Goal: Transaction & Acquisition: Purchase product/service

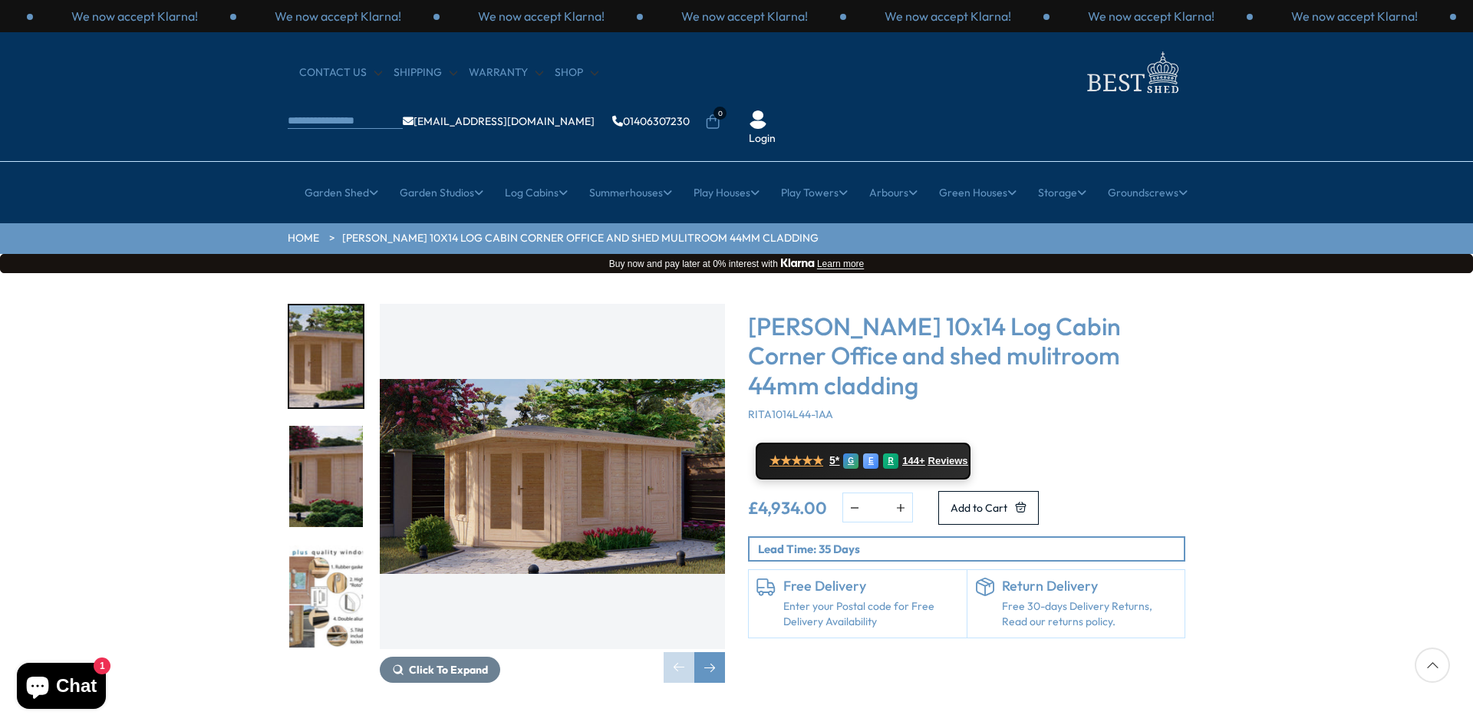
click at [591, 491] on img "1 / 9" at bounding box center [552, 476] width 345 height 345
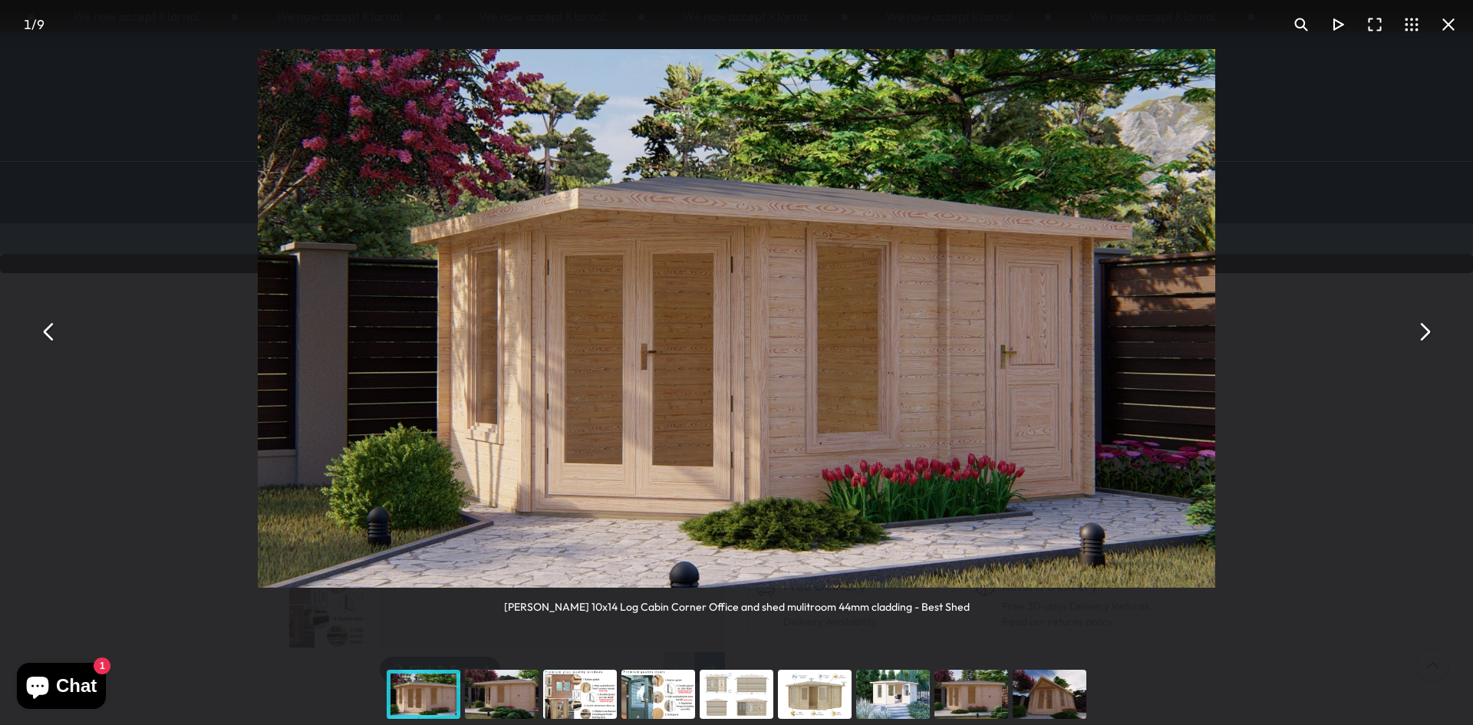
click at [1425, 326] on button "You can close this modal content with the ESC key" at bounding box center [1424, 332] width 37 height 37
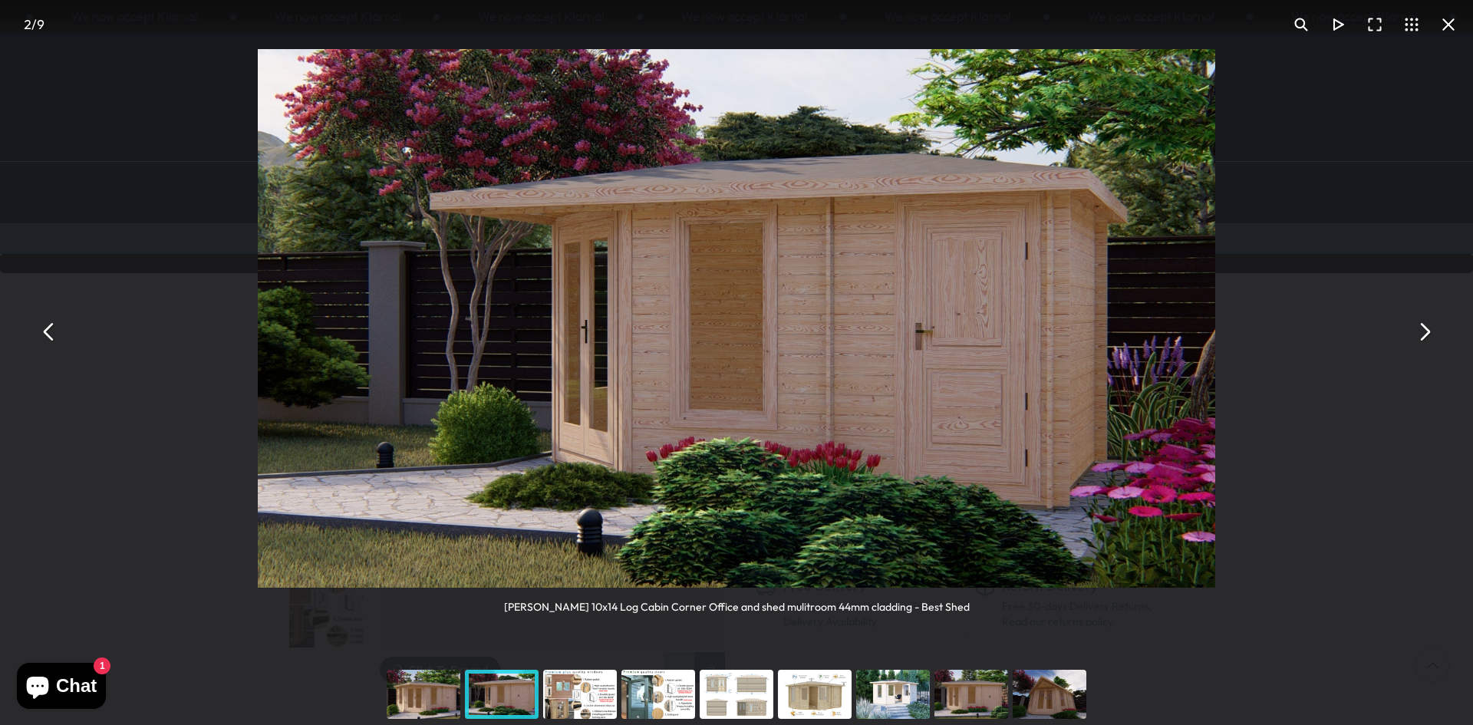
click at [1425, 326] on button "You can close this modal content with the ESC key" at bounding box center [1424, 332] width 37 height 37
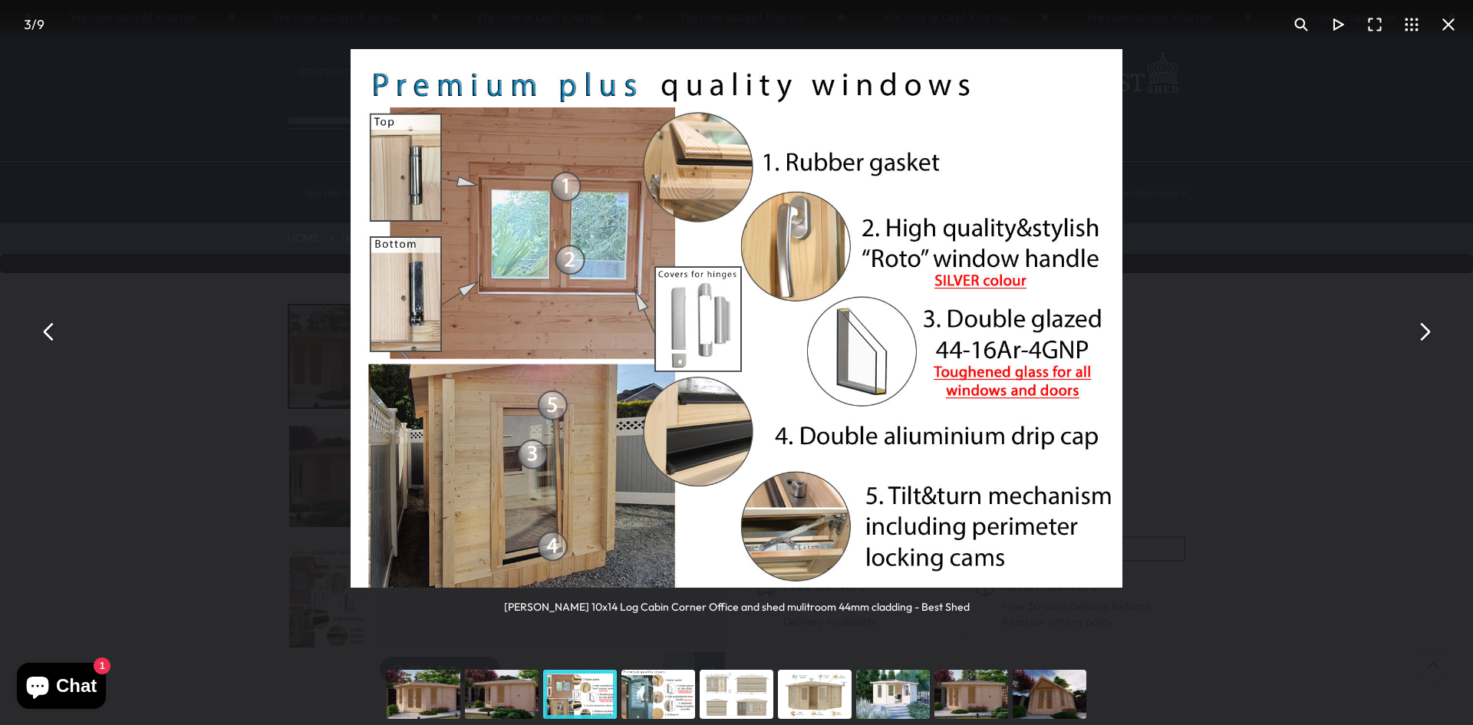
click at [1426, 321] on button "You can close this modal content with the ESC key" at bounding box center [1424, 332] width 37 height 37
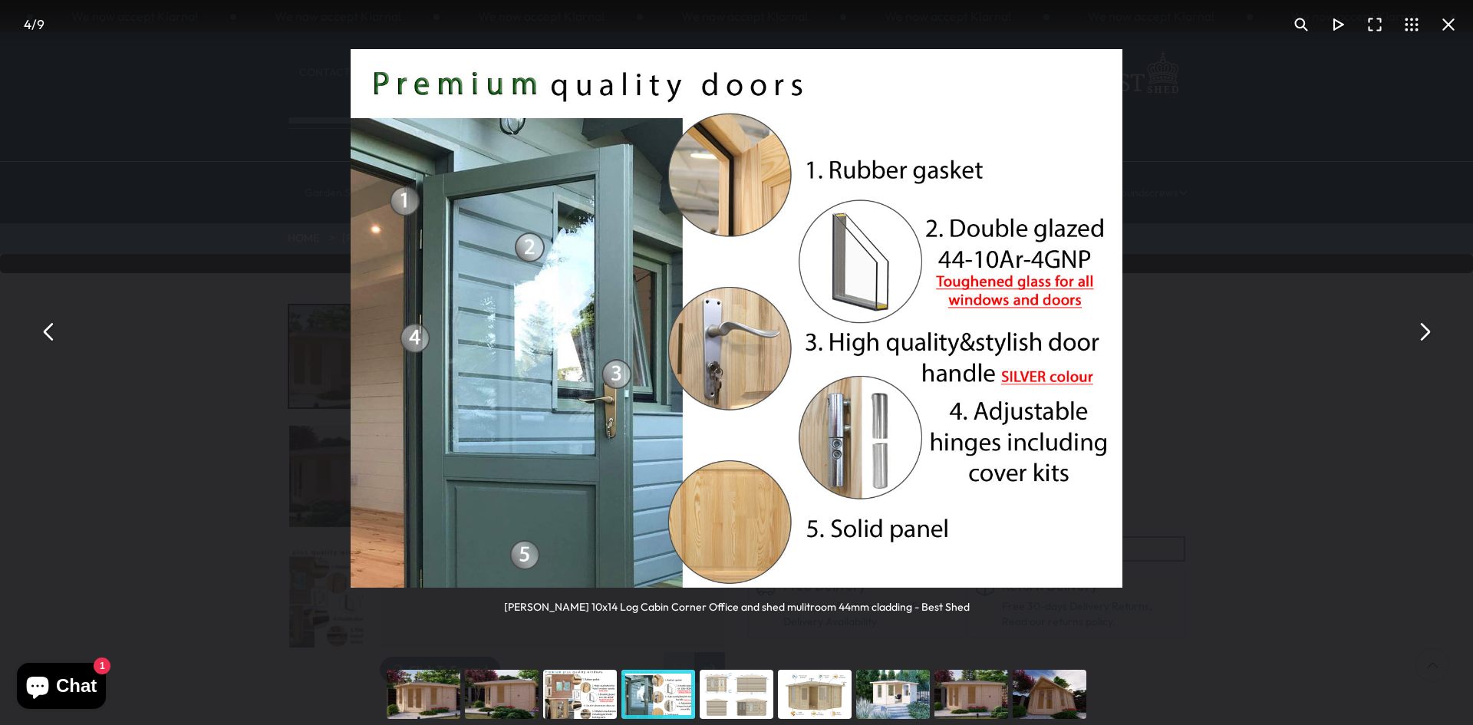
click at [1426, 321] on button "You can close this modal content with the ESC key" at bounding box center [1424, 332] width 37 height 37
